Goal: Transaction & Acquisition: Purchase product/service

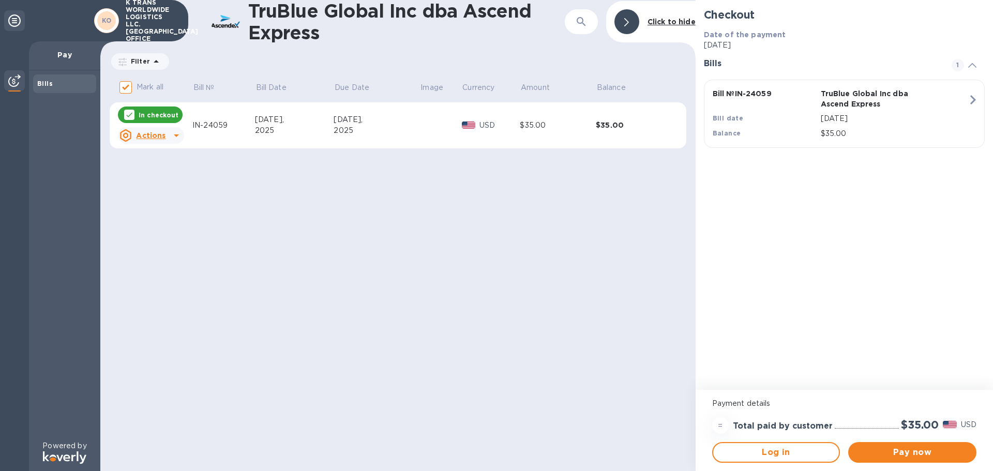
click at [56, 54] on p "Pay" at bounding box center [64, 55] width 55 height 10
click at [9, 19] on icon at bounding box center [14, 20] width 12 height 12
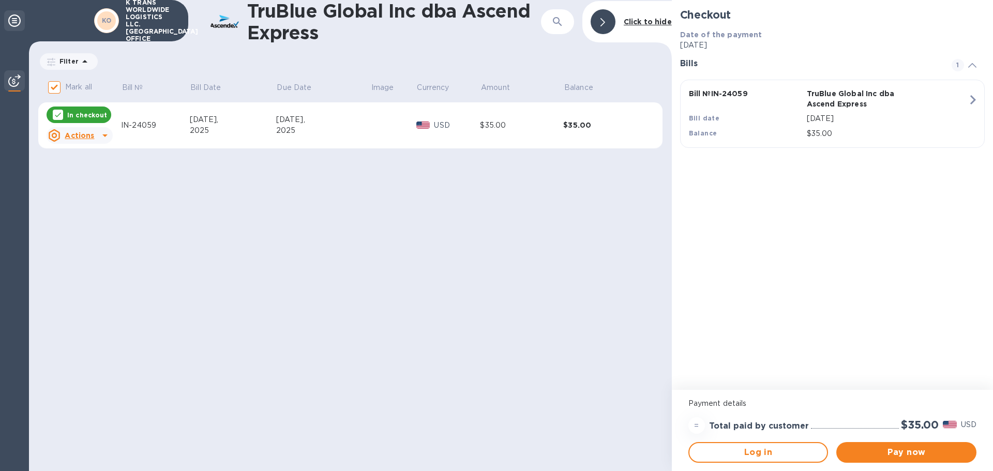
click at [11, 17] on icon at bounding box center [14, 20] width 12 height 12
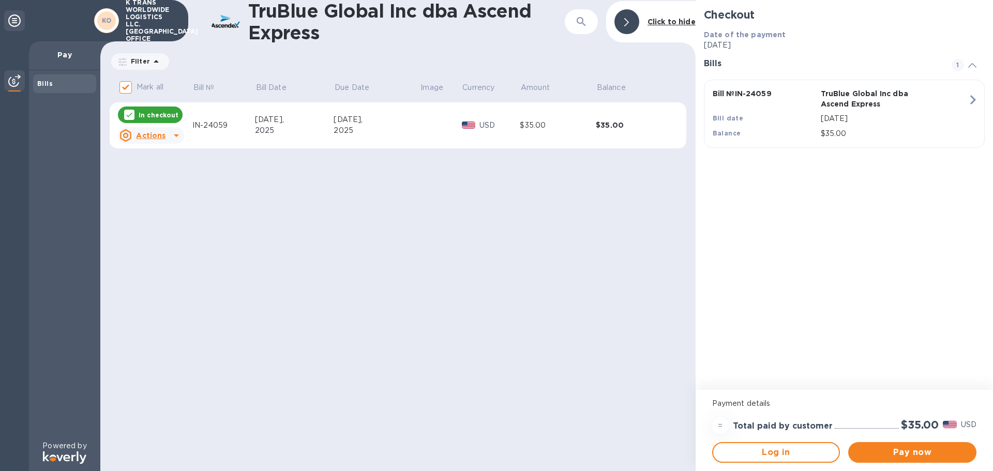
click at [11, 17] on icon at bounding box center [14, 20] width 12 height 12
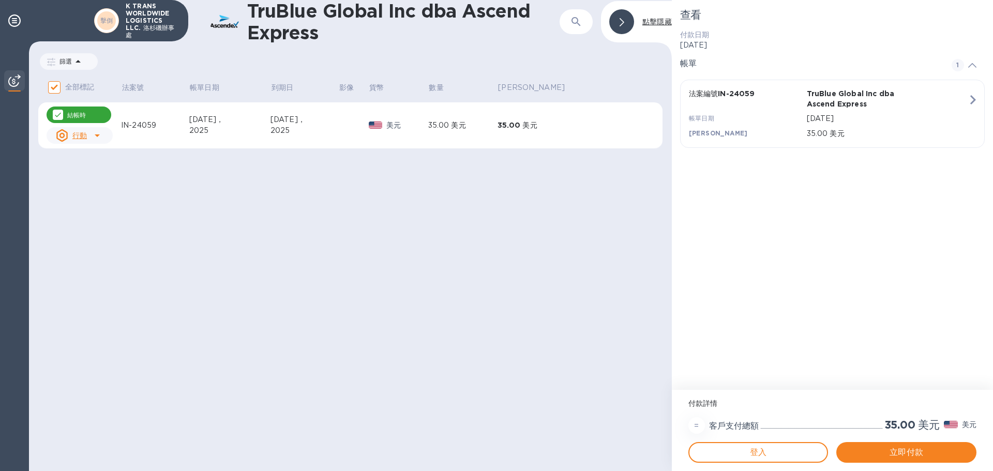
click at [393, 223] on div "TruBlue Global Inc dba Ascend Express 號 點擊隱藏 篩選 數量 全部標記 法案號 帳單日期 到期日 影像 貨幣 數量 平…" at bounding box center [350, 235] width 643 height 471
click at [652, 18] on font "點擊隱藏" at bounding box center [657, 22] width 29 height 8
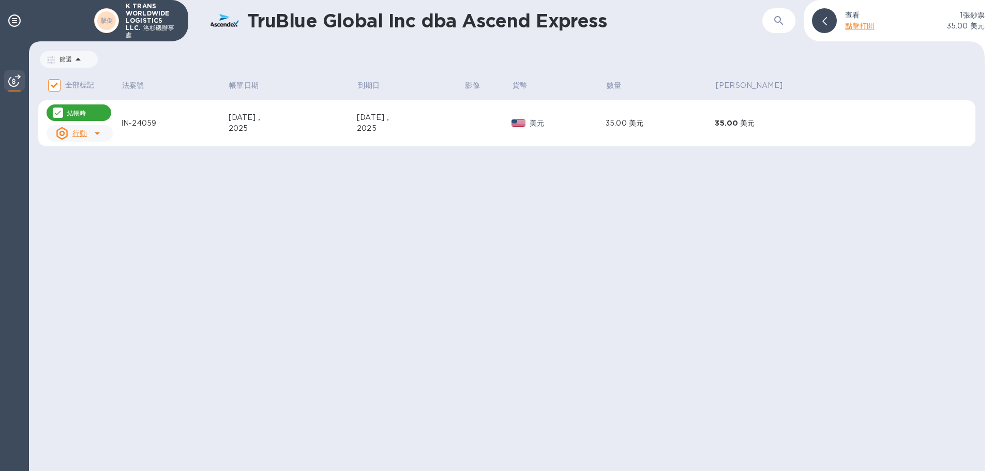
click at [856, 26] on font "點擊打開" at bounding box center [859, 26] width 29 height 8
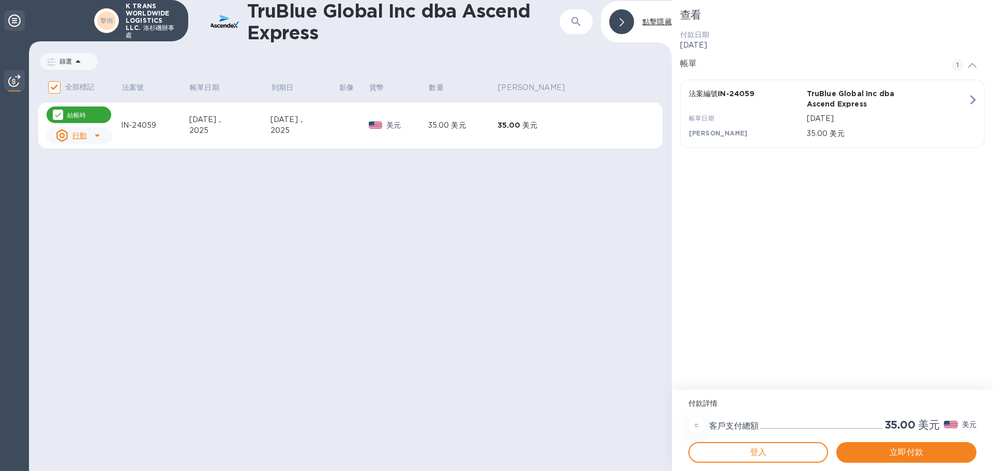
click at [10, 20] on icon at bounding box center [14, 20] width 12 height 12
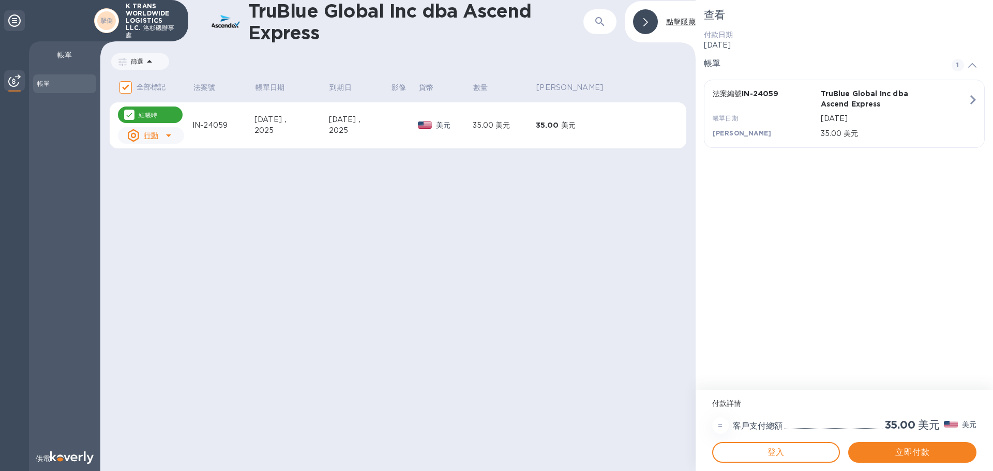
click at [65, 57] on font "帳單" at bounding box center [64, 55] width 14 height 8
click at [53, 86] on div "帳單" at bounding box center [64, 84] width 55 height 10
click at [13, 75] on img at bounding box center [14, 81] width 12 height 12
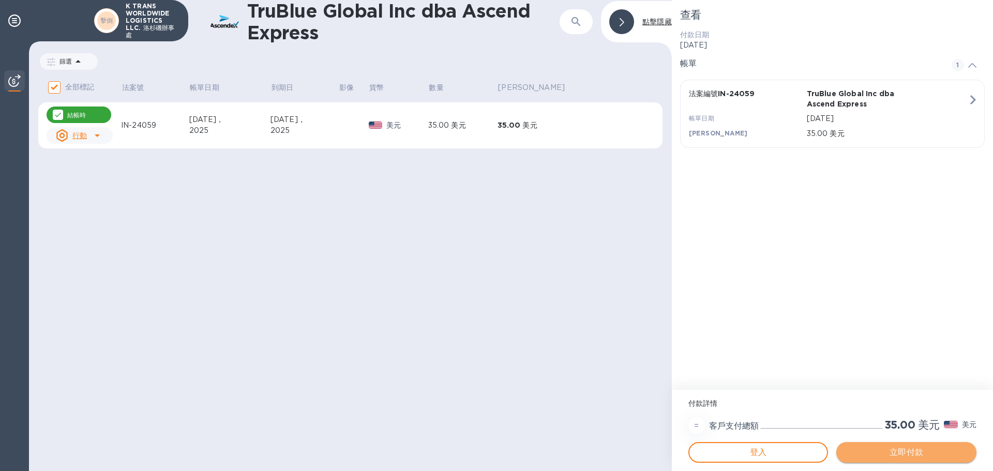
click at [902, 453] on font "立即付款" at bounding box center [907, 453] width 34 height 10
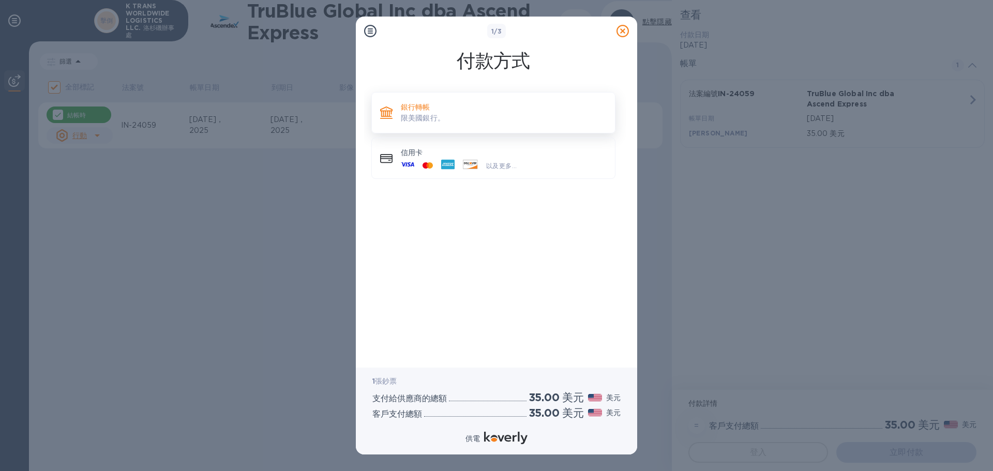
click at [431, 110] on p "銀行轉帳" at bounding box center [504, 107] width 206 height 10
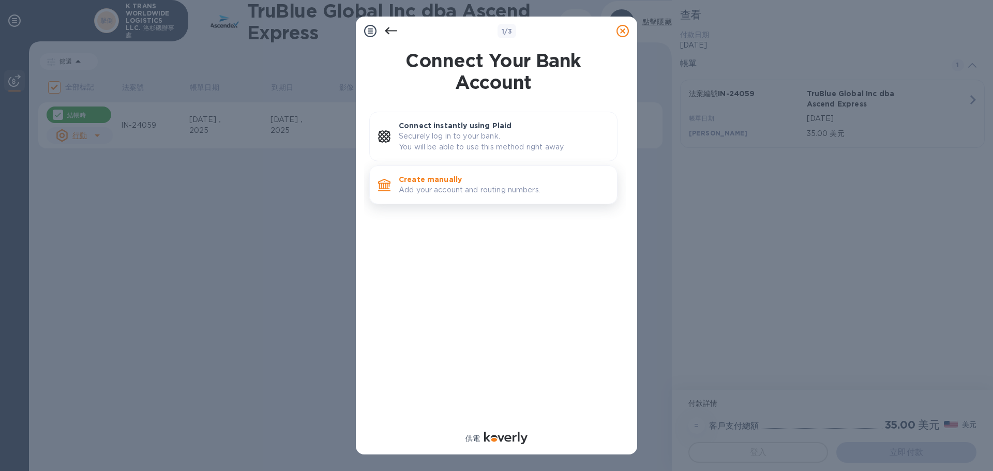
click at [429, 183] on p "Create manually" at bounding box center [504, 179] width 210 height 10
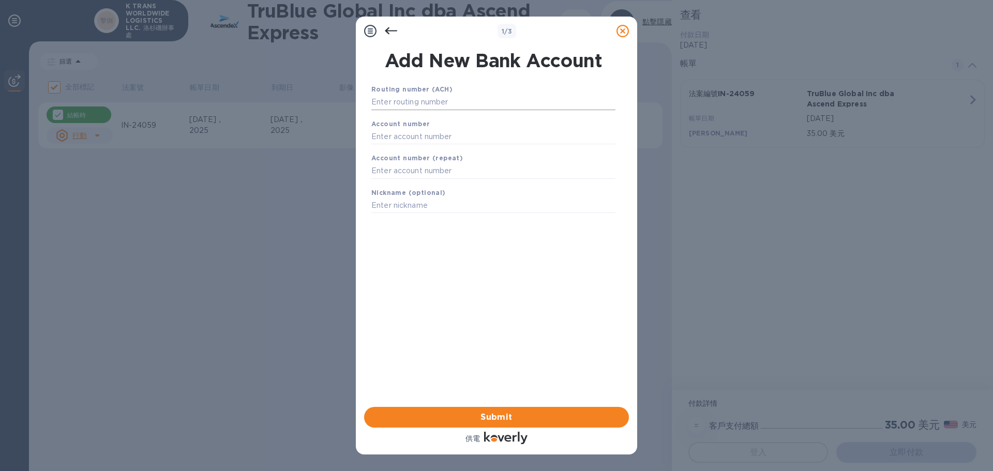
click at [404, 101] on input "text" at bounding box center [494, 103] width 244 height 16
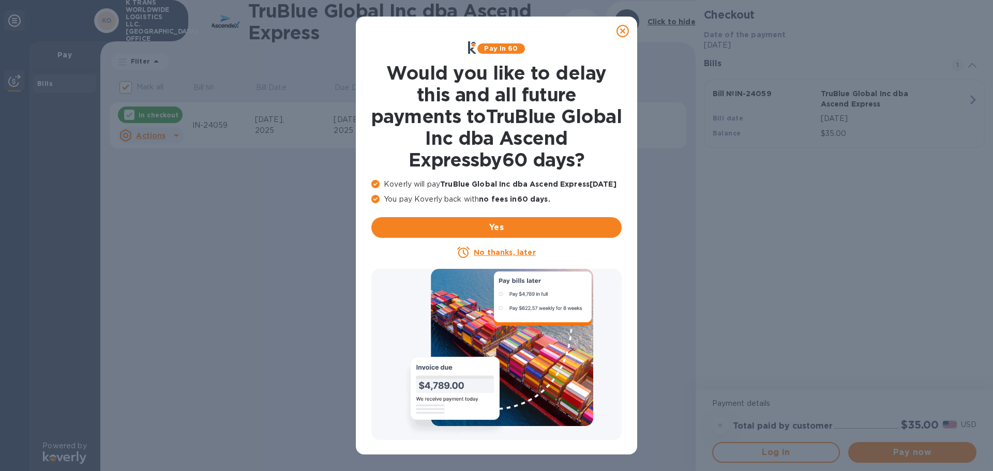
click at [624, 31] on icon at bounding box center [623, 31] width 12 height 12
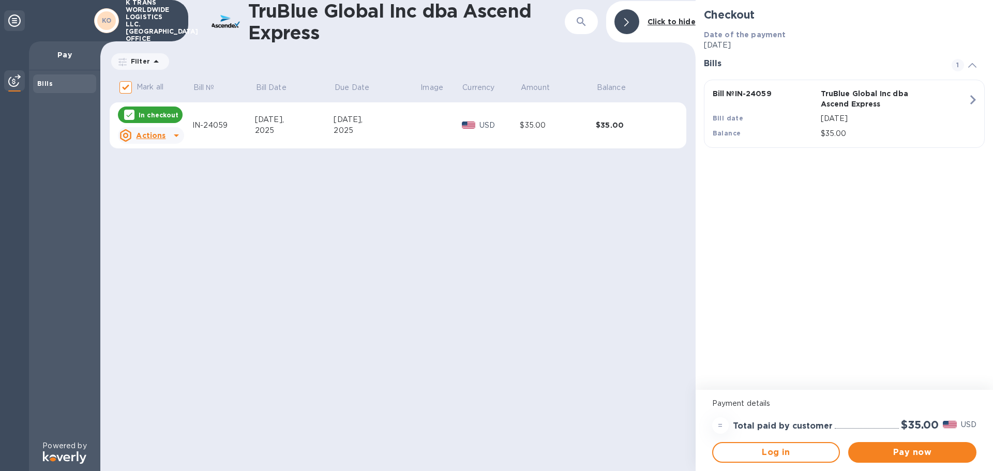
click at [483, 332] on div "TruBlue Global Inc dba Ascend Express ​ Click to hide Filter Amount Mark all Bi…" at bounding box center [398, 235] width 596 height 471
click at [626, 22] on icon at bounding box center [627, 22] width 5 height 8
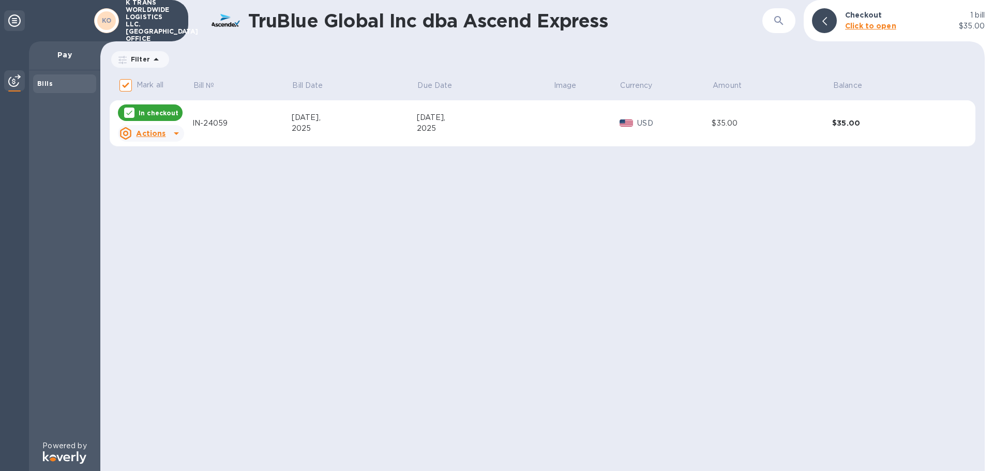
click at [883, 27] on b "Click to open" at bounding box center [870, 26] width 51 height 8
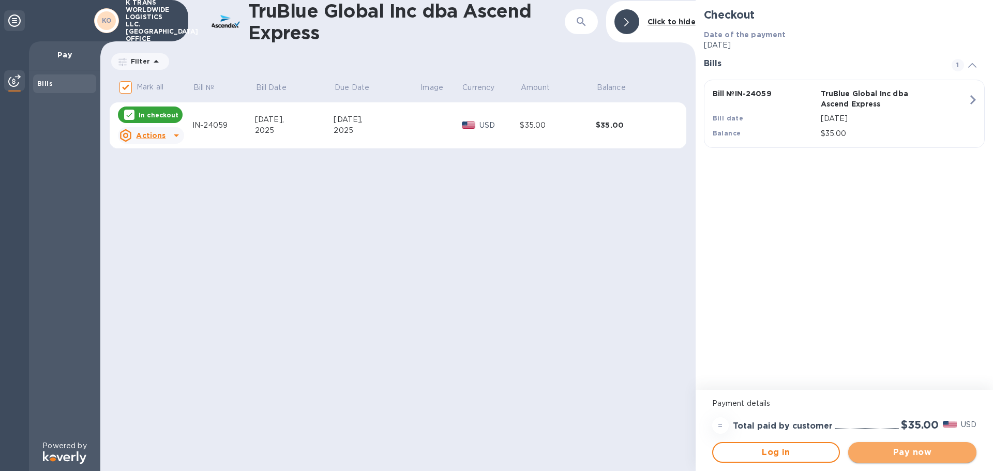
click at [916, 451] on span "Pay now" at bounding box center [913, 453] width 112 height 12
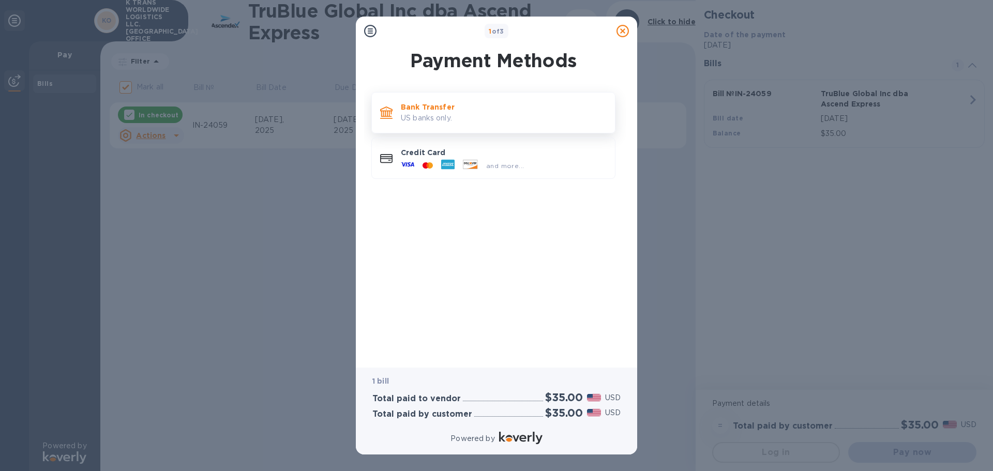
click at [455, 109] on p "Bank Transfer" at bounding box center [504, 107] width 206 height 10
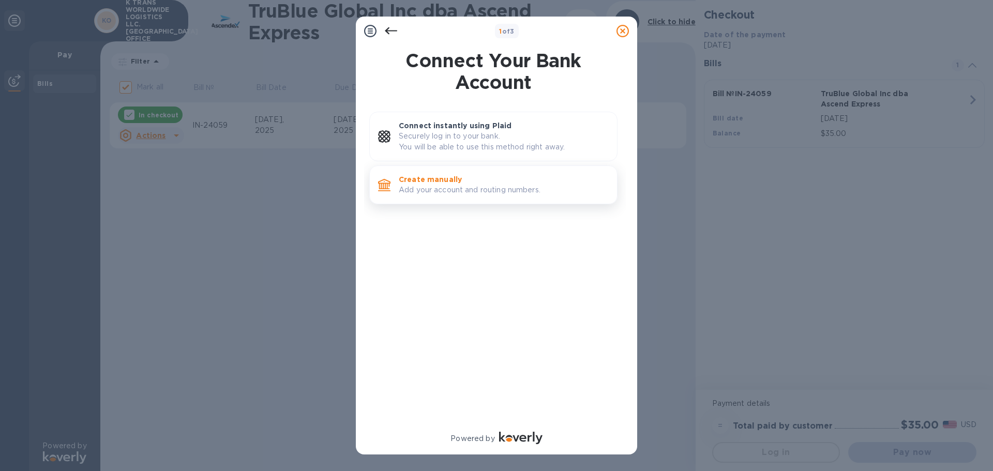
click at [448, 187] on p "Add your account and routing numbers." at bounding box center [504, 190] width 210 height 11
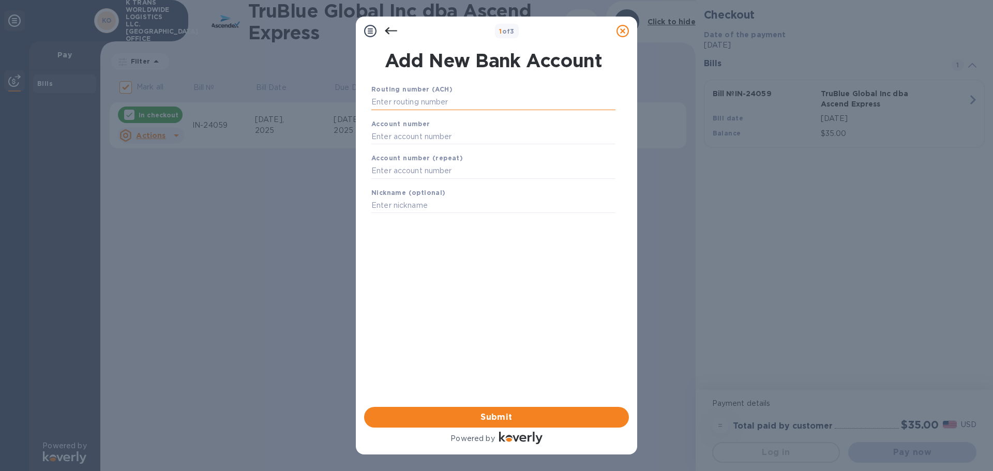
click at [415, 100] on input "text" at bounding box center [494, 103] width 244 height 16
click at [406, 101] on input "text" at bounding box center [494, 103] width 244 height 16
click at [409, 101] on input "text" at bounding box center [494, 103] width 244 height 16
paste input "026009593"
type input "026009593"
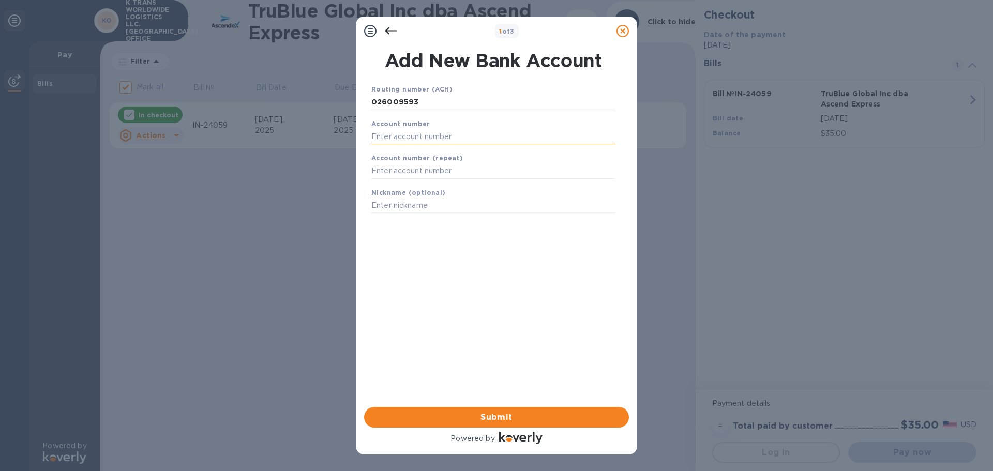
click at [395, 136] on input "text" at bounding box center [494, 137] width 244 height 16
click at [405, 145] on input "text" at bounding box center [494, 150] width 244 height 16
paste input "325072889112"
type input "325072889112"
click at [395, 183] on input "text" at bounding box center [494, 184] width 244 height 16
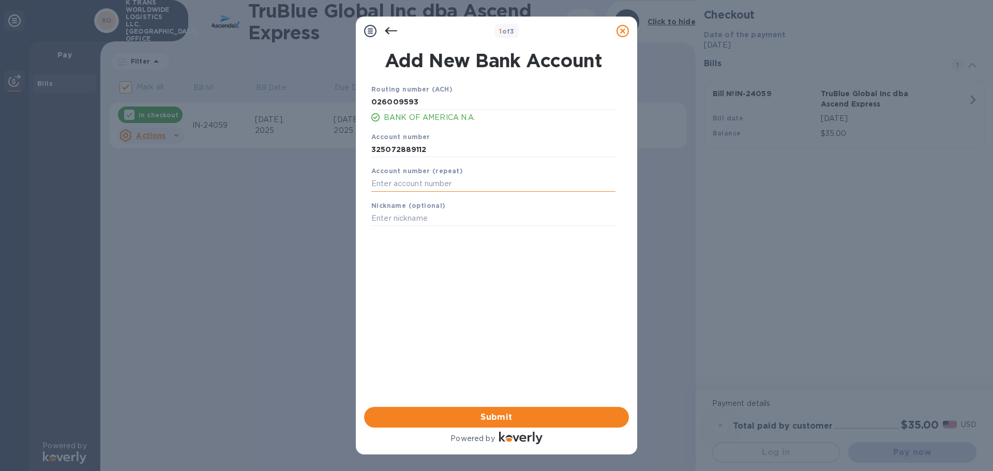
paste input "325072889112"
type input "325072889112"
click at [397, 219] on input "text" at bounding box center [494, 219] width 244 height 16
type input "r"
type input "[PERSON_NAME]"
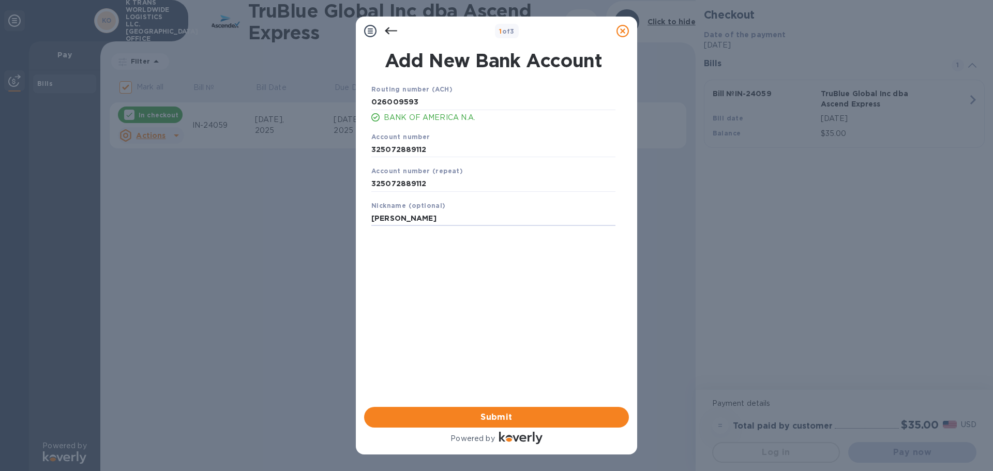
drag, startPoint x: 444, startPoint y: 218, endPoint x: 331, endPoint y: 217, distance: 113.8
click at [331, 217] on div "1 of 3 Add New Bank Account Routing number (ACH) [US_BANK_ROUTING_MICR] BANK OF…" at bounding box center [496, 235] width 993 height 471
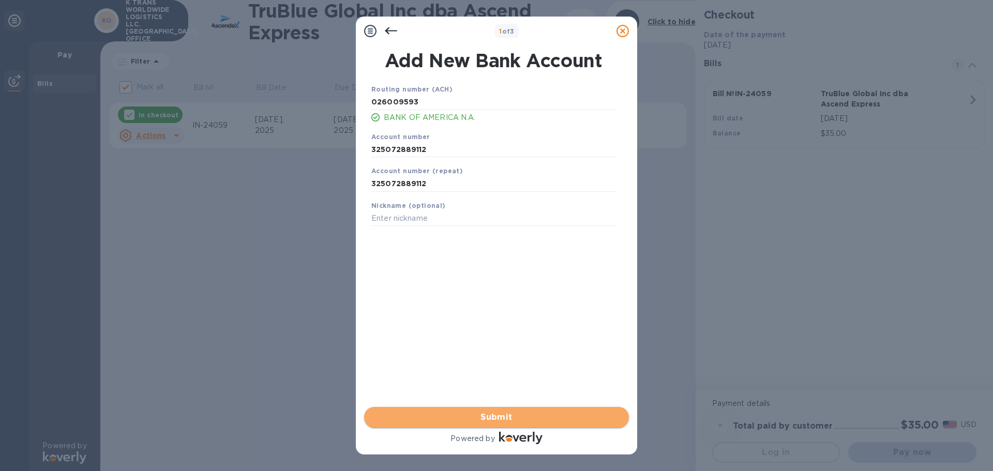
click at [506, 415] on span "Submit" at bounding box center [497, 417] width 248 height 12
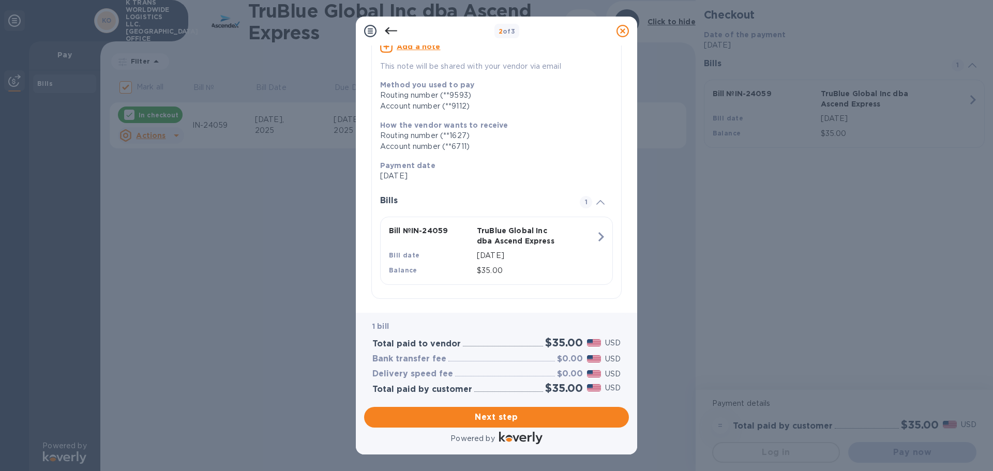
scroll to position [114, 0]
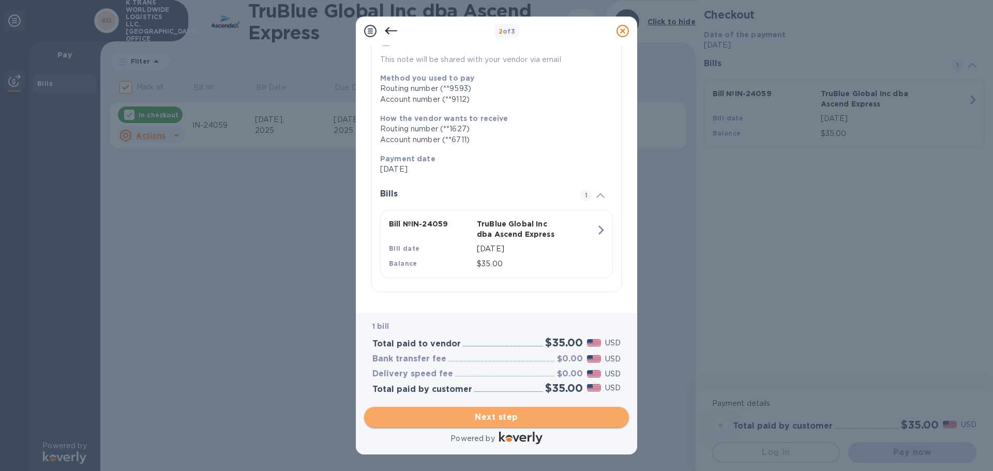
click at [507, 417] on span "Next step" at bounding box center [497, 417] width 248 height 12
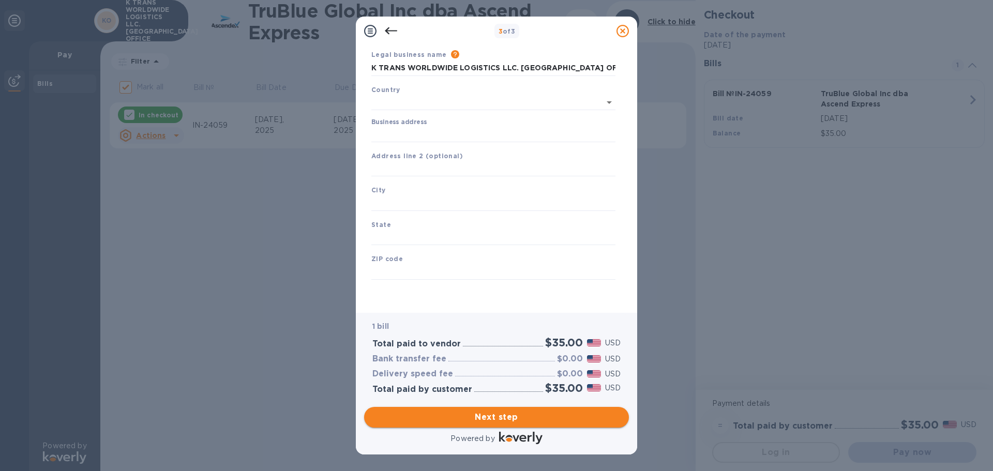
type input "[GEOGRAPHIC_DATA]"
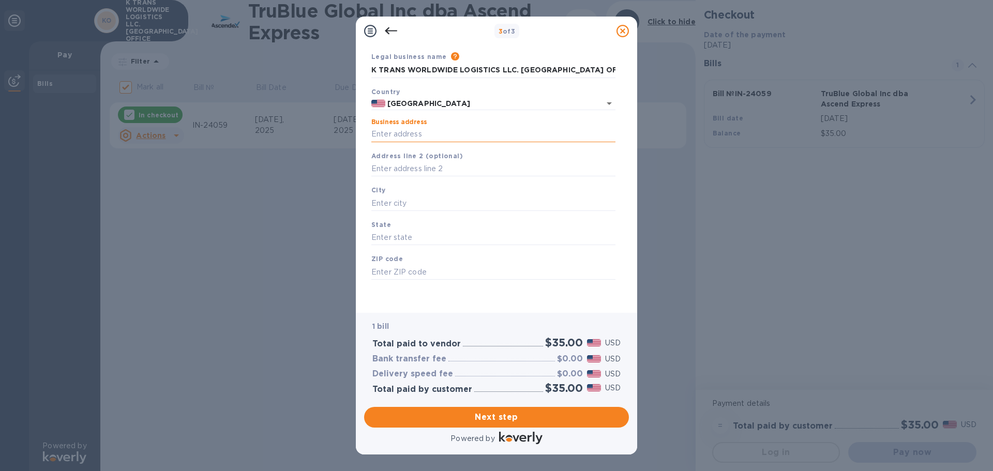
click at [394, 136] on input "Business address" at bounding box center [494, 135] width 244 height 16
type input "[STREET_ADDRESS]"
click at [423, 175] on input "text" at bounding box center [494, 169] width 244 height 16
click at [407, 200] on input "text" at bounding box center [494, 204] width 244 height 16
type input "[GEOGRAPHIC_DATA]"
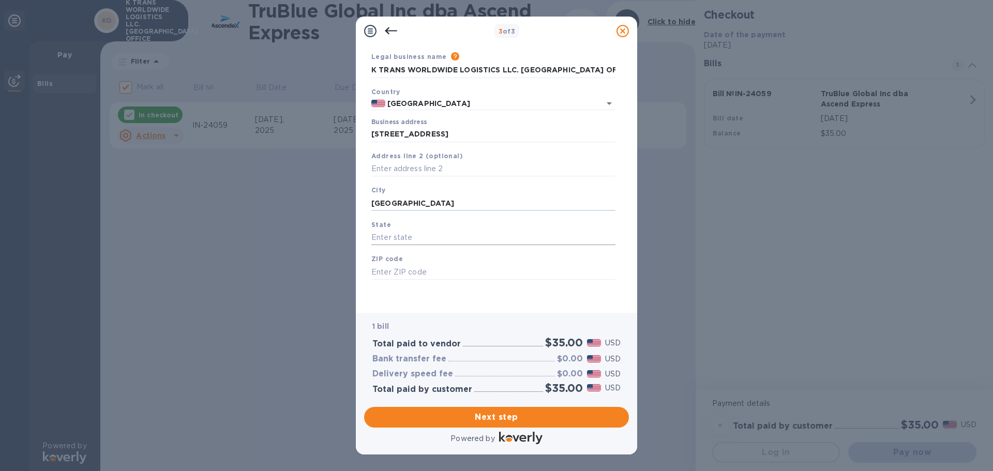
click at [412, 232] on input "text" at bounding box center [494, 238] width 244 height 16
type input "CA"
click at [415, 268] on input "text" at bounding box center [494, 272] width 244 height 16
type input "91761"
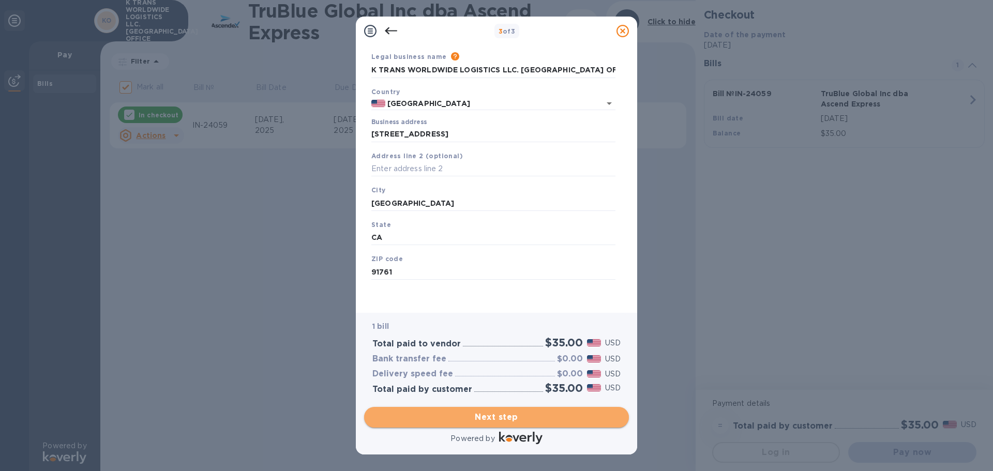
click at [500, 416] on span "Next step" at bounding box center [497, 417] width 248 height 12
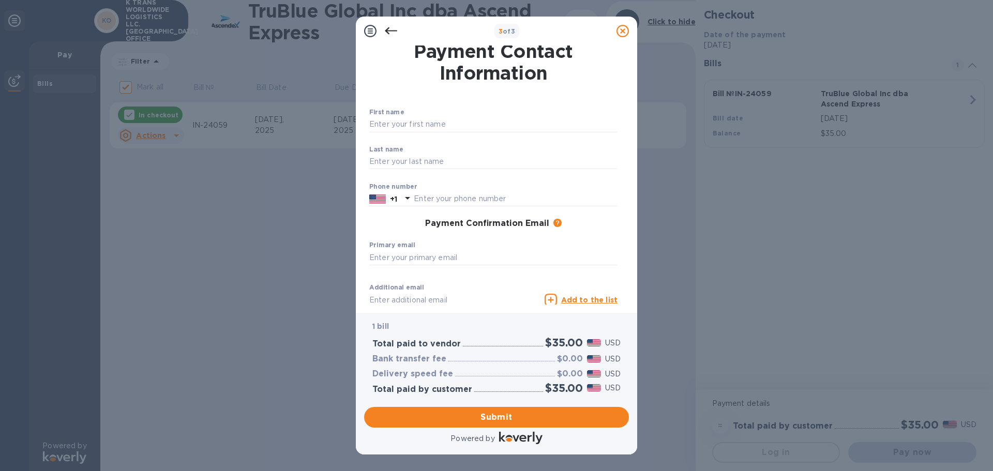
scroll to position [0, 0]
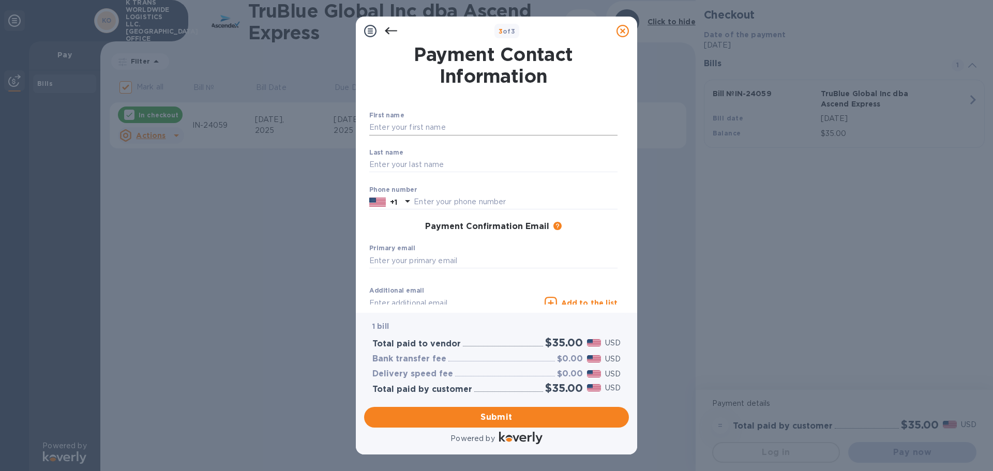
click at [409, 127] on input "text" at bounding box center [493, 128] width 248 height 16
type input "REN"
type input "Zhong"
type input "6266049111"
click at [438, 258] on input "text" at bounding box center [493, 261] width 248 height 16
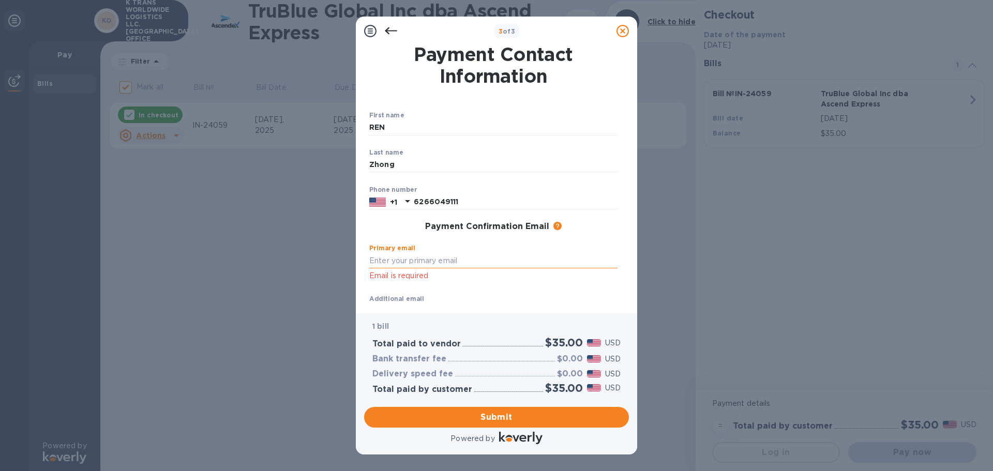
type input "[EMAIL_ADDRESS][DOMAIN_NAME]"
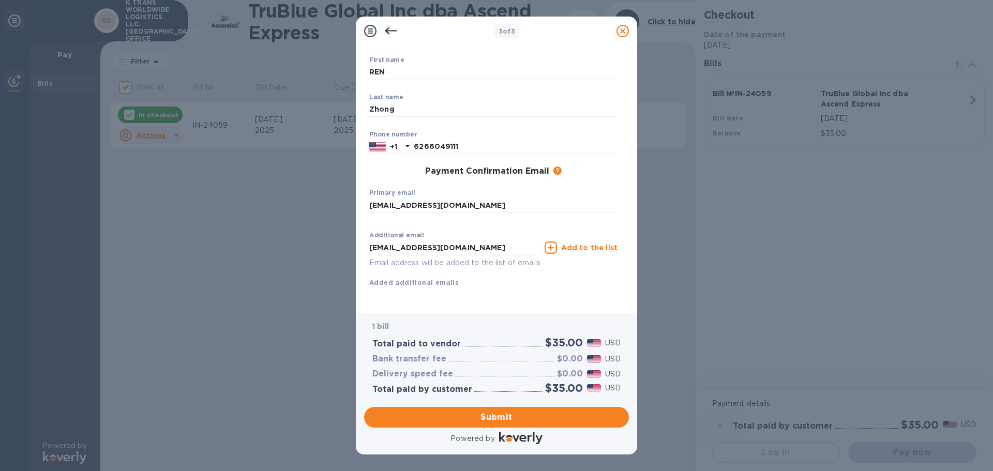
scroll to position [67, 0]
click at [477, 260] on div "Additional email [EMAIL_ADDRESS][DOMAIN_NAME] Email address will be added to th…" at bounding box center [493, 258] width 248 height 62
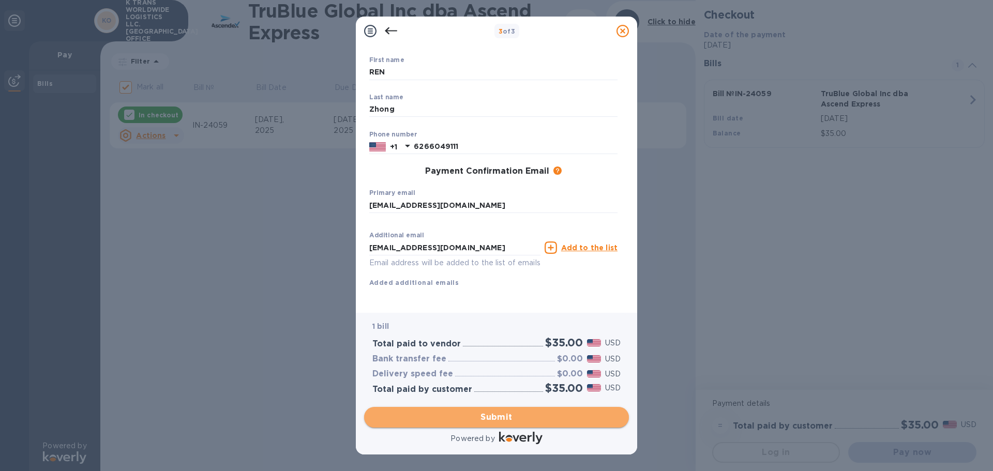
click at [495, 417] on span "Submit" at bounding box center [497, 417] width 248 height 12
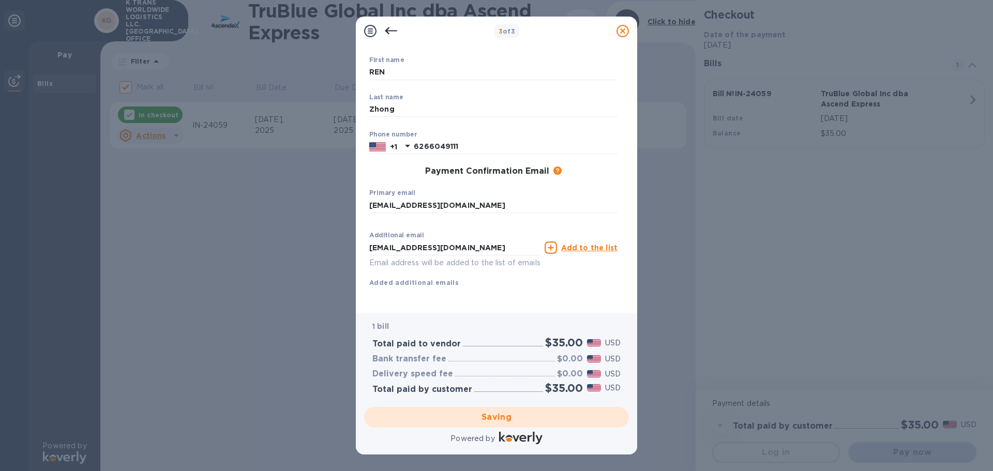
checkbox input "false"
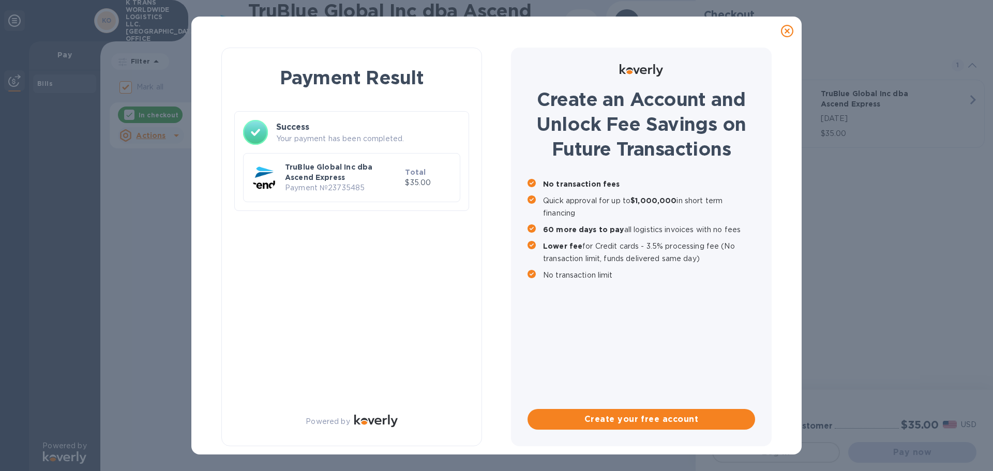
scroll to position [0, 0]
